Goal: Task Accomplishment & Management: Manage account settings

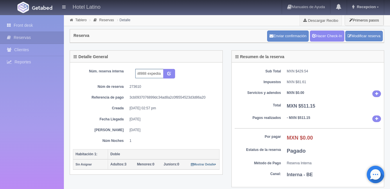
scroll to position [0, 18]
click at [28, 24] on link "Front desk" at bounding box center [32, 25] width 64 height 12
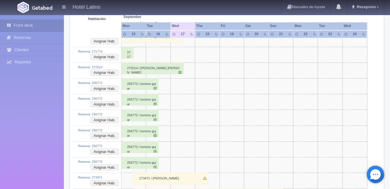
scroll to position [253, 0]
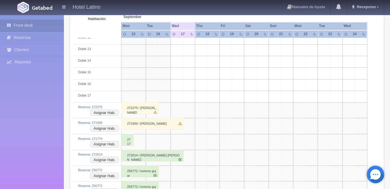
click at [171, 124] on div "271900 / Marcos Varela" at bounding box center [152, 124] width 62 height 12
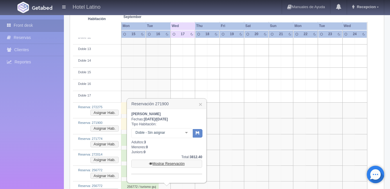
click at [174, 163] on link "Mostrar Reservación" at bounding box center [166, 163] width 71 height 8
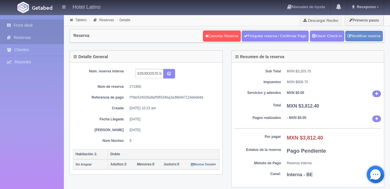
click at [32, 24] on link "Front desk" at bounding box center [32, 25] width 64 height 12
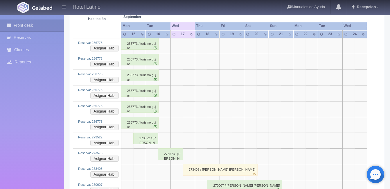
scroll to position [1103, 0]
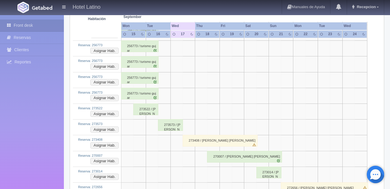
click at [208, 141] on div "273408 / Miguel Angel Perez Sanchez" at bounding box center [220, 141] width 75 height 12
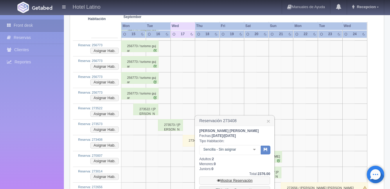
click at [240, 178] on link "Mostrar Reservación" at bounding box center [234, 180] width 71 height 8
